Goal: Navigation & Orientation: Understand site structure

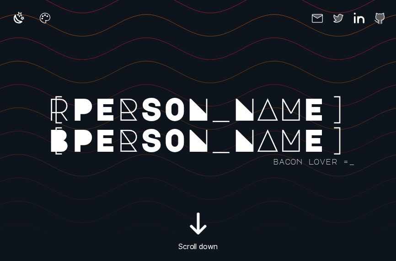
click at [22, 18] on icon "button" at bounding box center [19, 18] width 14 height 14
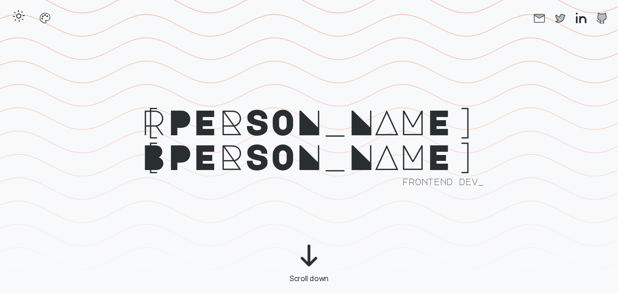
click at [16, 22] on icon "button" at bounding box center [18, 16] width 15 height 15
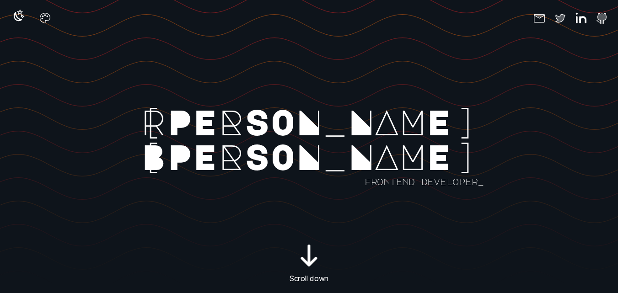
click at [17, 26] on button "button" at bounding box center [18, 18] width 19 height 19
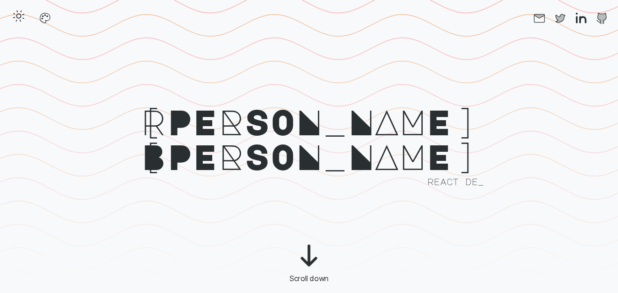
click at [17, 26] on button "button" at bounding box center [18, 18] width 19 height 19
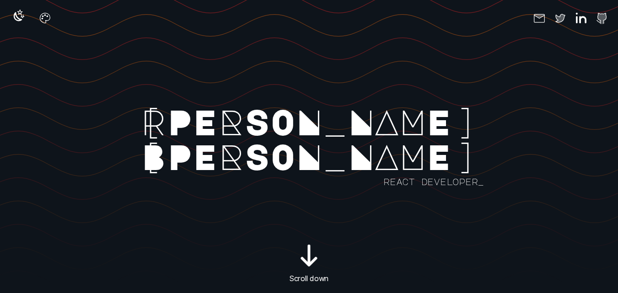
click at [17, 27] on button "button" at bounding box center [18, 18] width 19 height 19
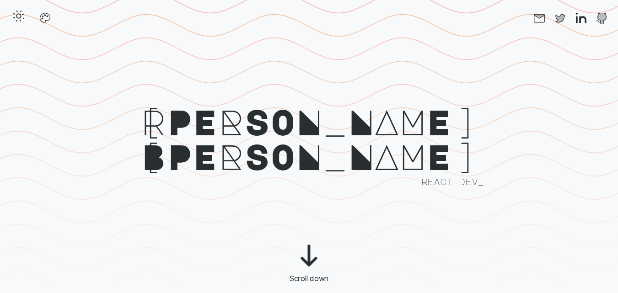
click at [17, 27] on button "button" at bounding box center [18, 18] width 19 height 19
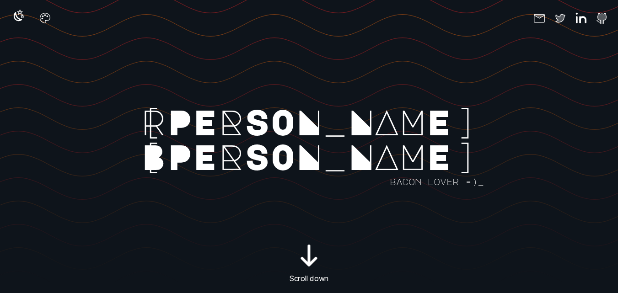
click at [17, 27] on button "button" at bounding box center [18, 18] width 19 height 19
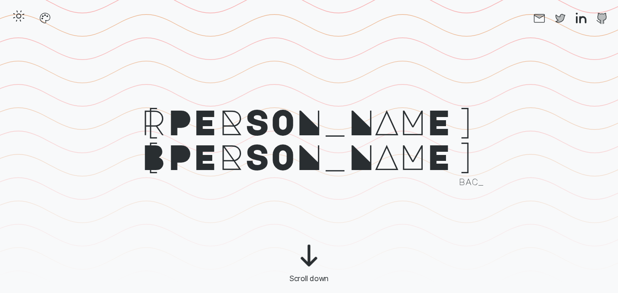
click at [17, 27] on button "button" at bounding box center [18, 18] width 19 height 19
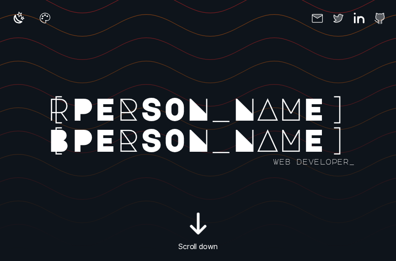
click at [17, 19] on icon "button" at bounding box center [19, 18] width 14 height 14
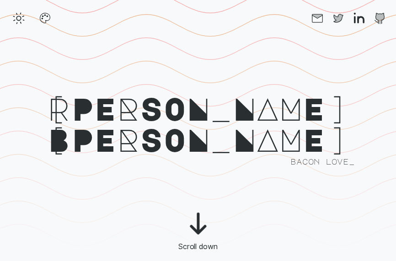
click at [14, 17] on icon "button" at bounding box center [19, 18] width 14 height 14
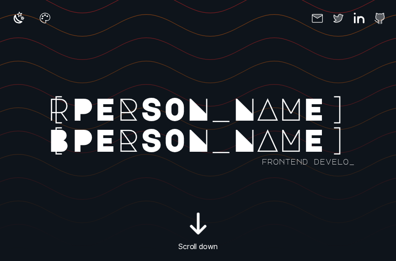
click at [22, 16] on icon "button" at bounding box center [19, 18] width 14 height 14
